Goal: Information Seeking & Learning: Learn about a topic

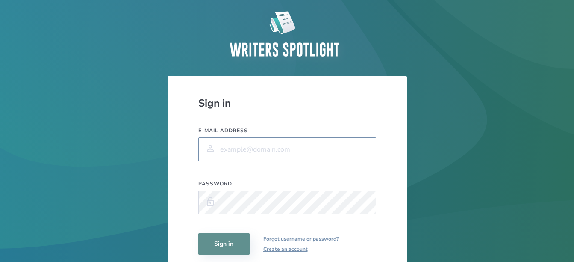
click at [231, 148] on input "E-mail address" at bounding box center [287, 149] width 178 height 24
click at [301, 148] on input "daspeter411" at bounding box center [287, 149] width 178 height 24
type input "[EMAIL_ADDRESS][DOMAIN_NAME]"
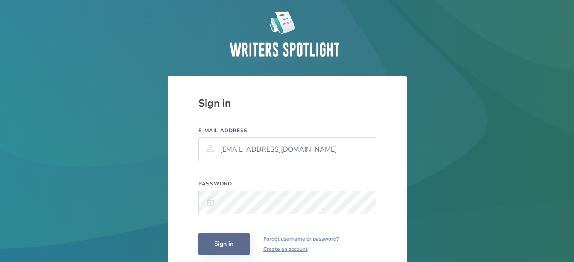
click at [240, 245] on button "Sign in" at bounding box center [223, 243] width 51 height 21
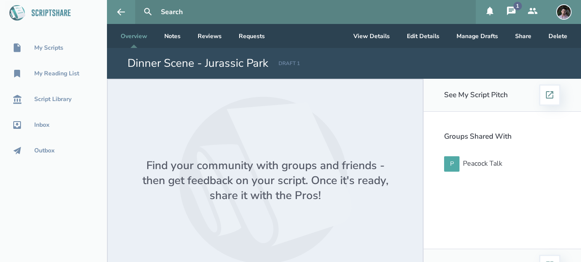
click at [511, 16] on icon at bounding box center [511, 11] width 10 height 10
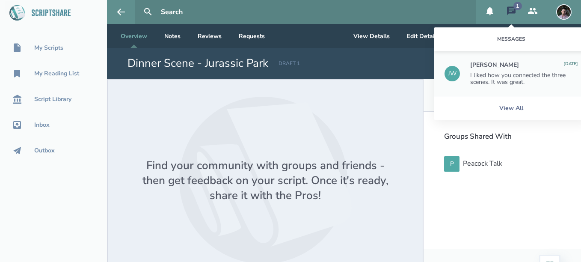
click at [511, 6] on icon at bounding box center [511, 11] width 10 height 10
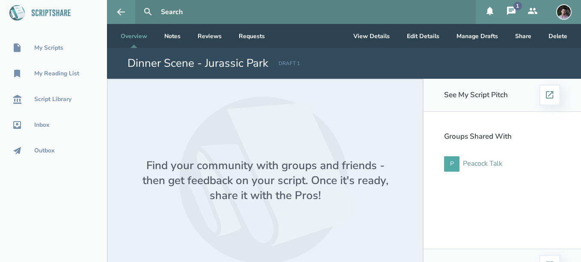
click at [463, 160] on div "Peacock Talk" at bounding box center [482, 164] width 39 height 8
select select "1"
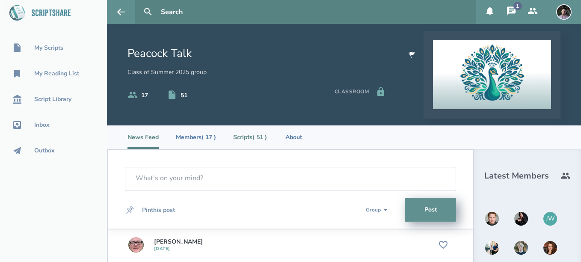
click at [252, 133] on li "Scripts ( 51 )" at bounding box center [250, 137] width 34 height 24
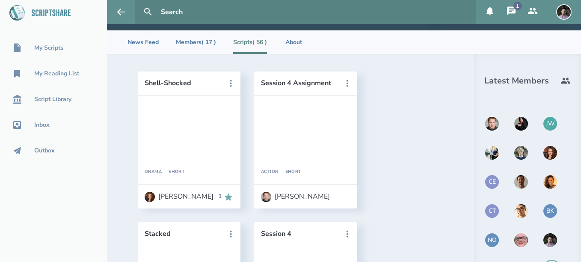
scroll to position [95, 0]
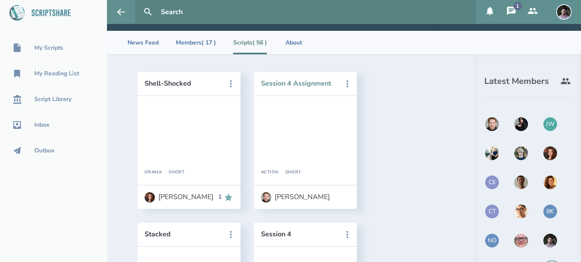
click at [297, 81] on button "Session 4 Assignment" at bounding box center [299, 84] width 77 height 8
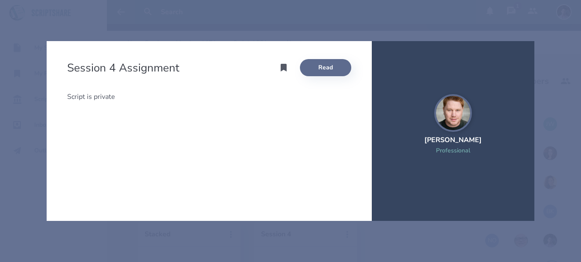
click at [330, 70] on link "Read" at bounding box center [325, 67] width 51 height 17
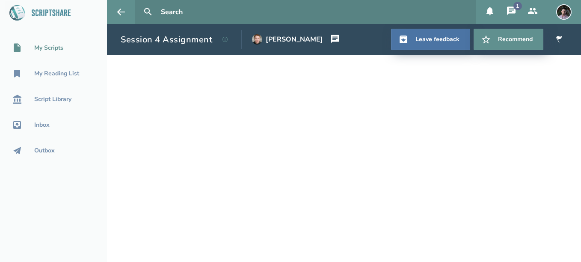
select select "1"
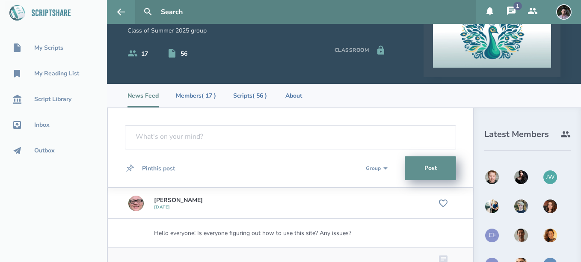
scroll to position [41, 0]
click at [256, 86] on li "Scripts ( 56 )" at bounding box center [250, 96] width 34 height 24
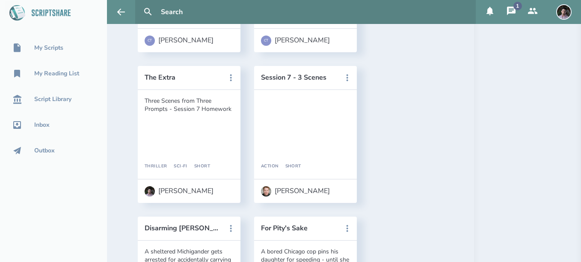
scroll to position [1154, 0]
click at [291, 75] on button "Session 7 - 3 Scenes" at bounding box center [299, 78] width 77 height 8
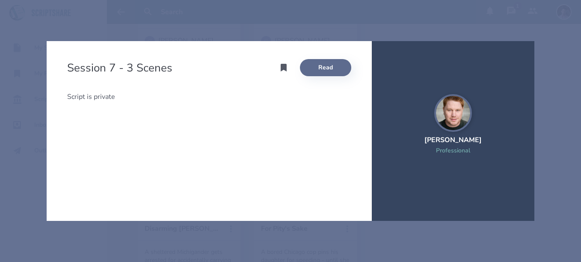
click at [329, 71] on link "Read" at bounding box center [325, 67] width 51 height 17
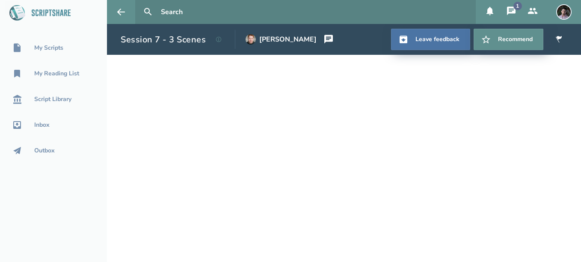
select select "1"
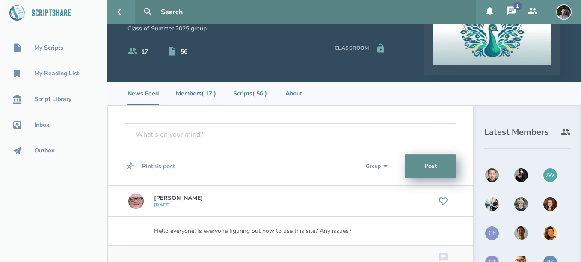
scroll to position [43, 0]
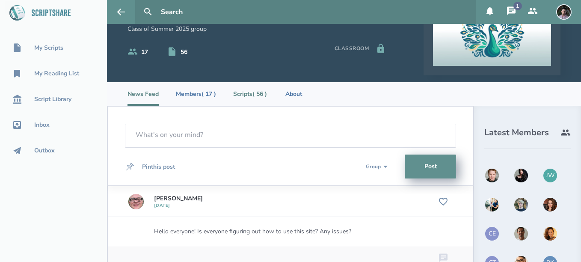
click at [256, 91] on li "Scripts ( 56 )" at bounding box center [250, 94] width 34 height 24
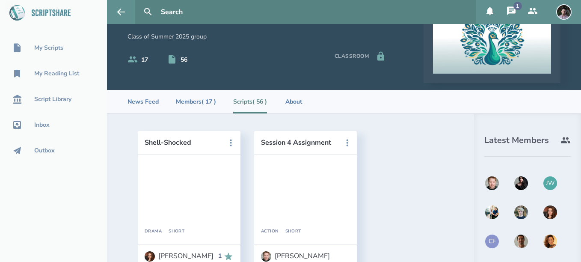
scroll to position [35, 0]
